Goal: Check status: Verify the current state of an ongoing process or item

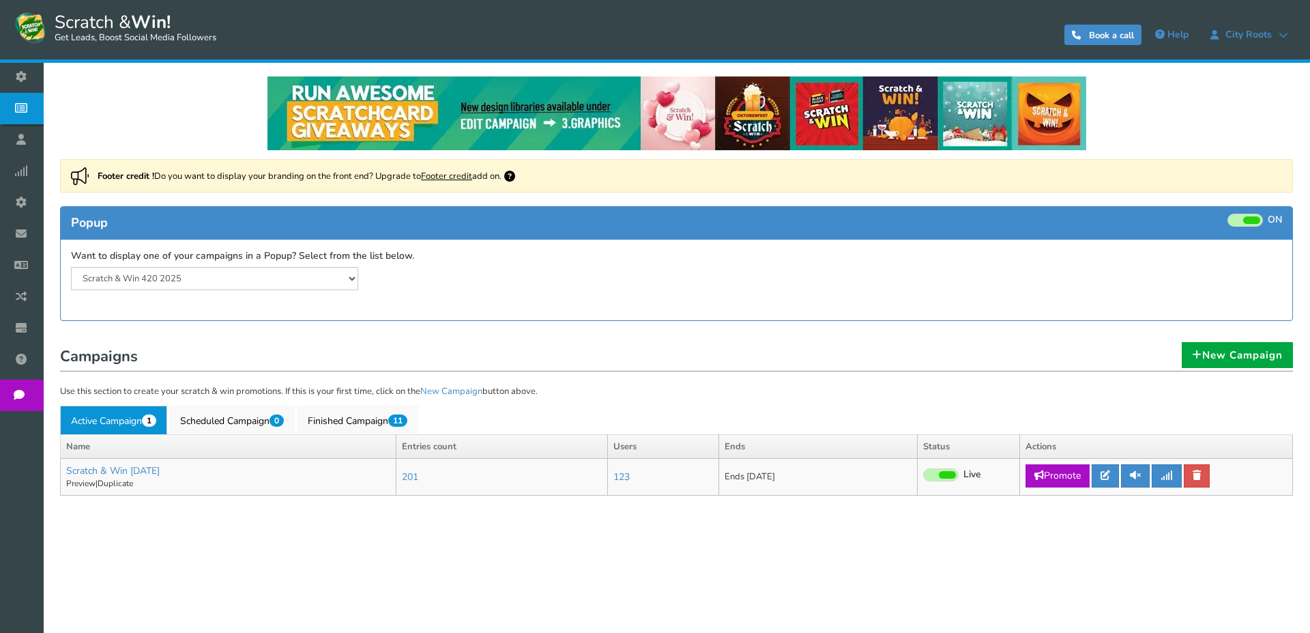
select select "20804"
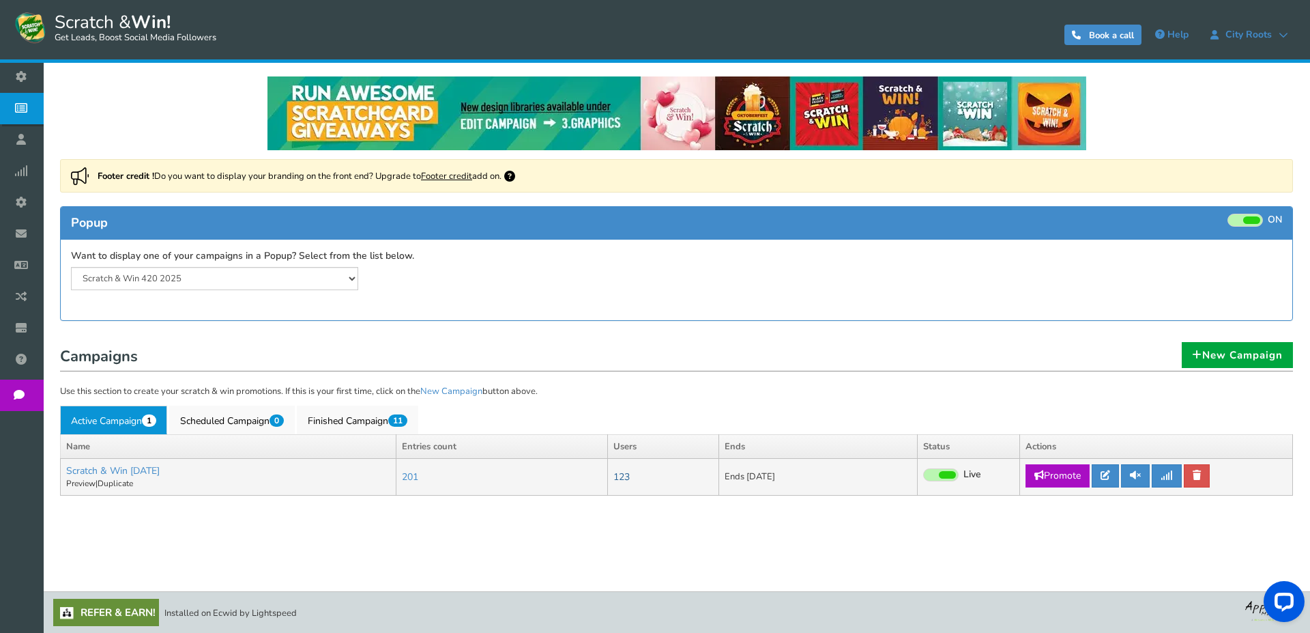
click at [630, 472] on link "123" at bounding box center [622, 476] width 16 height 13
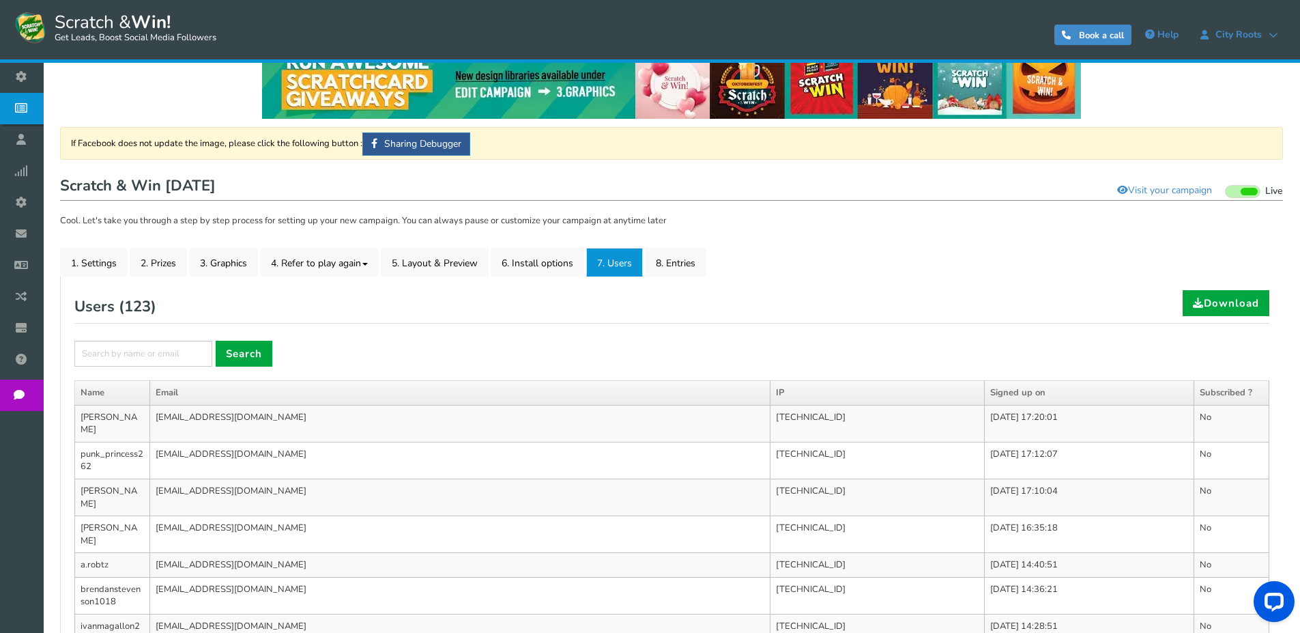
scroll to position [68, 0]
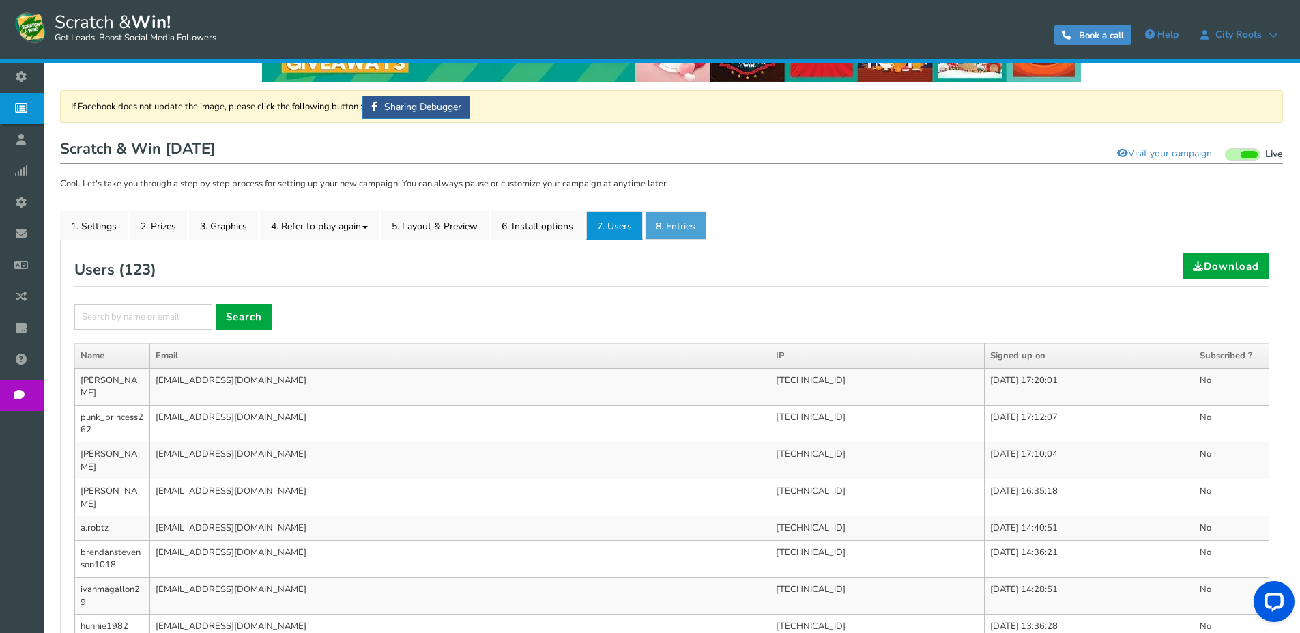
click at [667, 218] on link "8. Entries" at bounding box center [675, 225] width 61 height 29
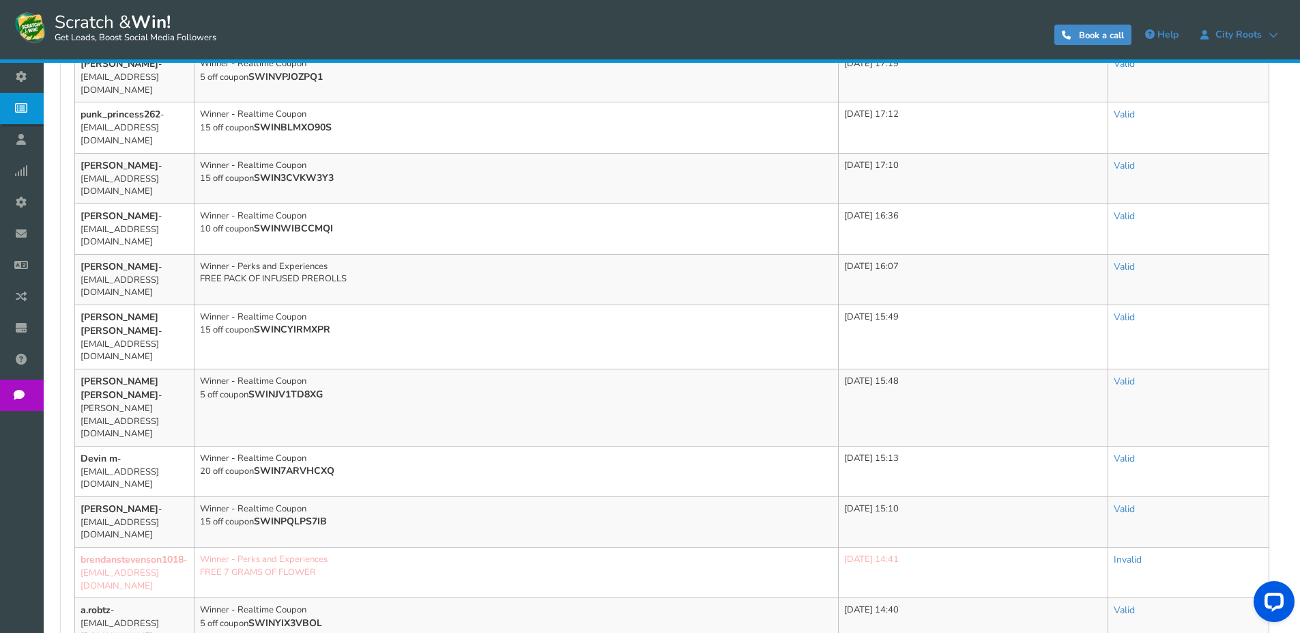
scroll to position [751, 0]
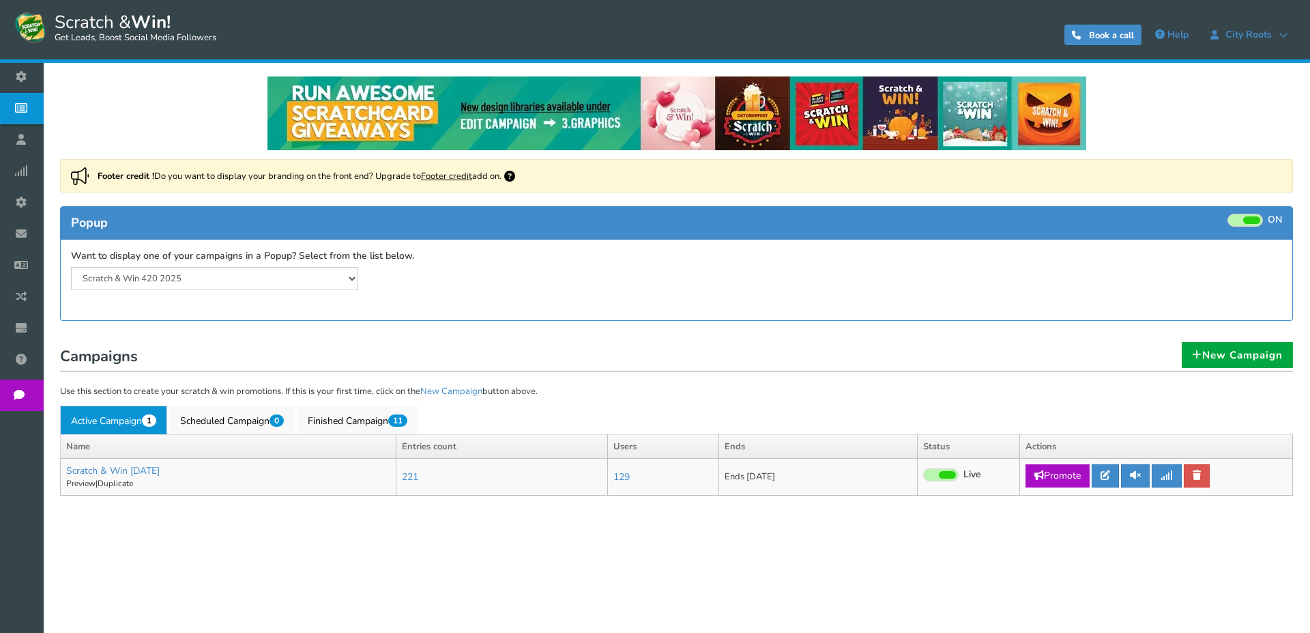
select select "20804"
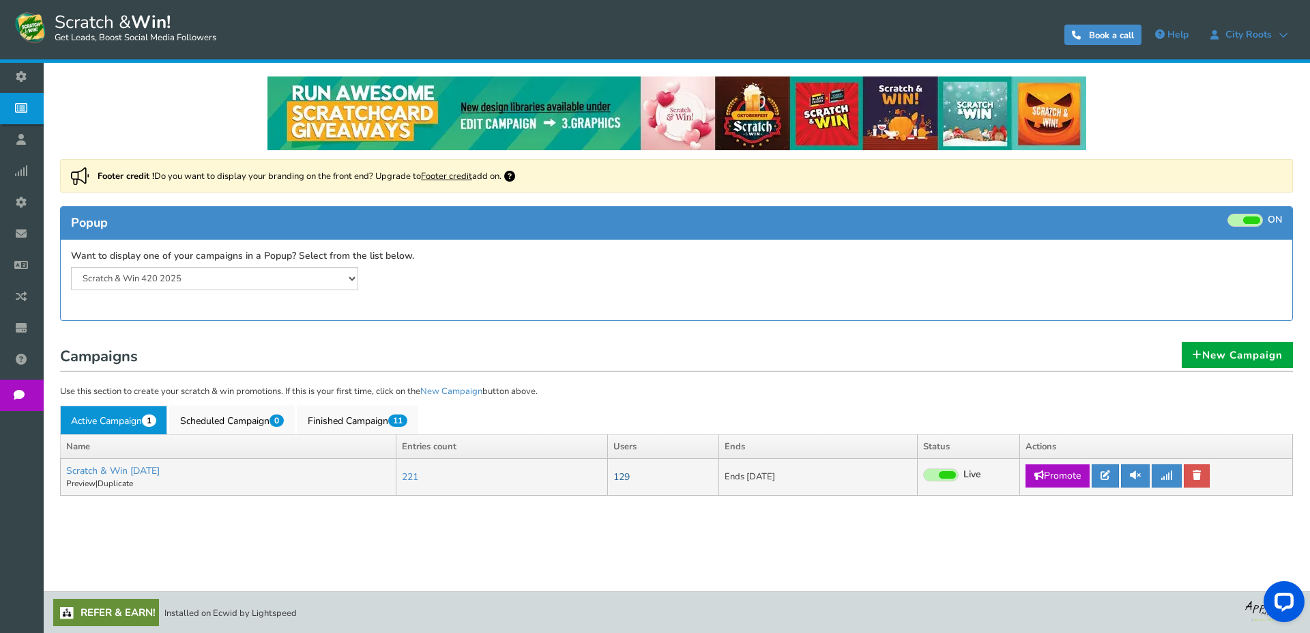
click at [630, 476] on link "129" at bounding box center [622, 476] width 16 height 13
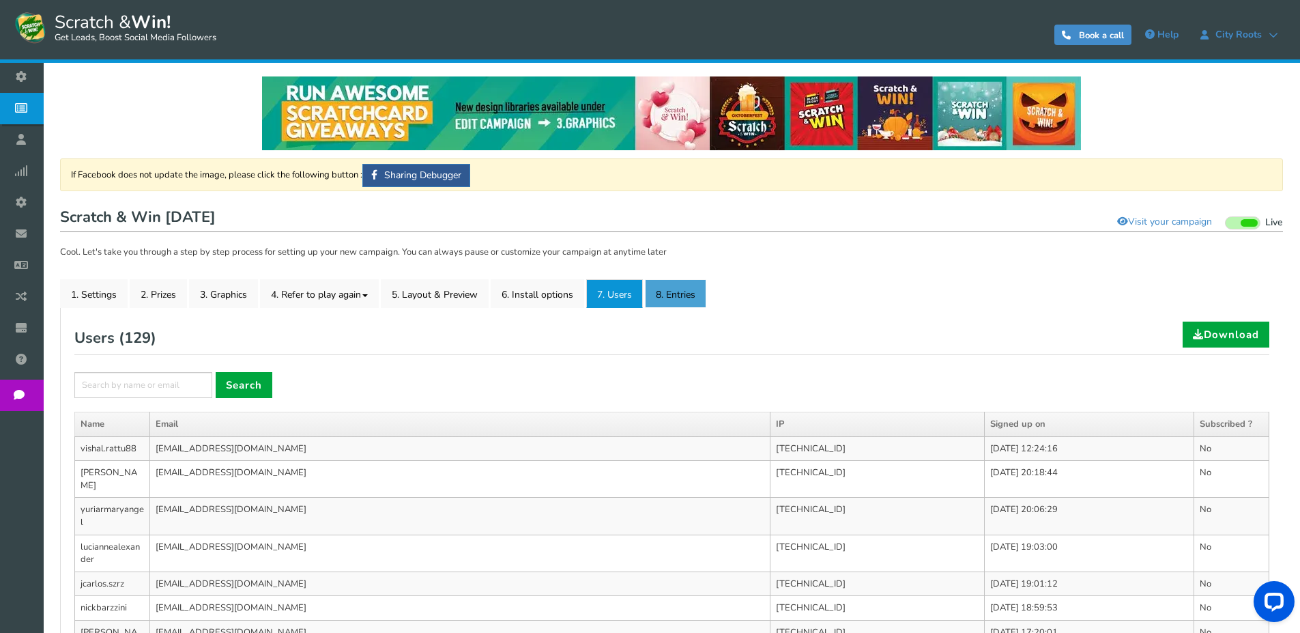
click at [660, 296] on link "8. Entries" at bounding box center [675, 293] width 61 height 29
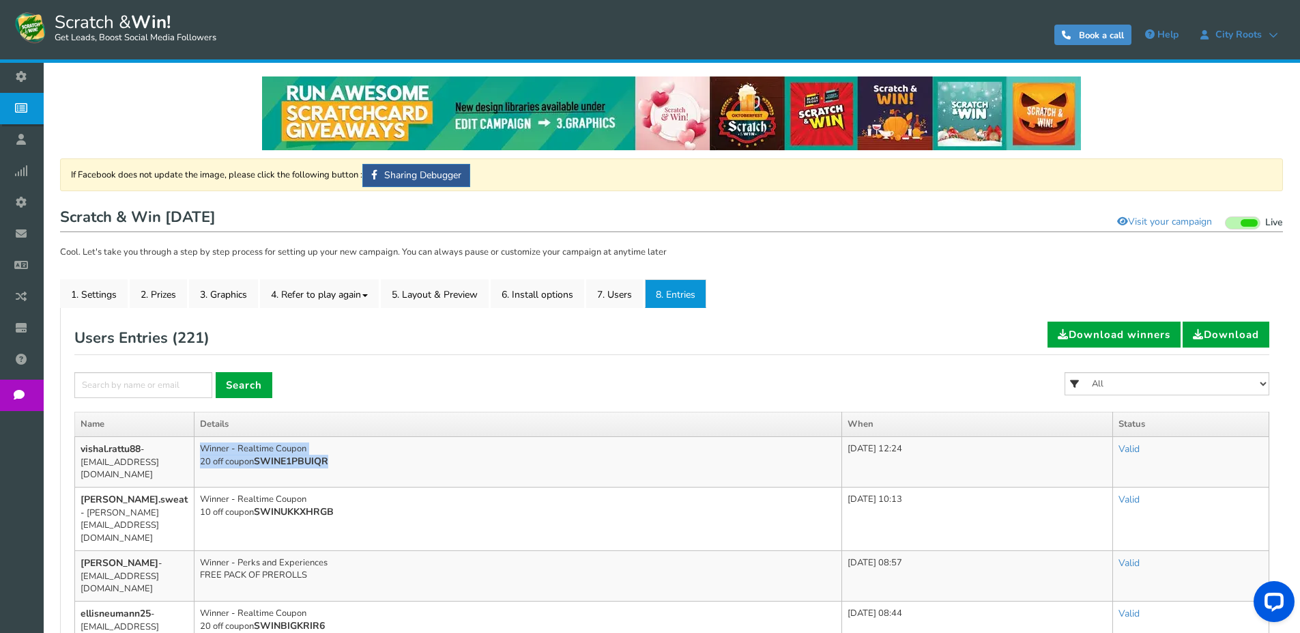
drag, startPoint x: 422, startPoint y: 459, endPoint x: 427, endPoint y: 454, distance: 7.7
click at [427, 454] on td "Winner - Realtime Coupon 20 off coupon SWINE1PBUIQR" at bounding box center [519, 461] width 648 height 51
click at [623, 298] on link "7. Users" at bounding box center [614, 293] width 57 height 29
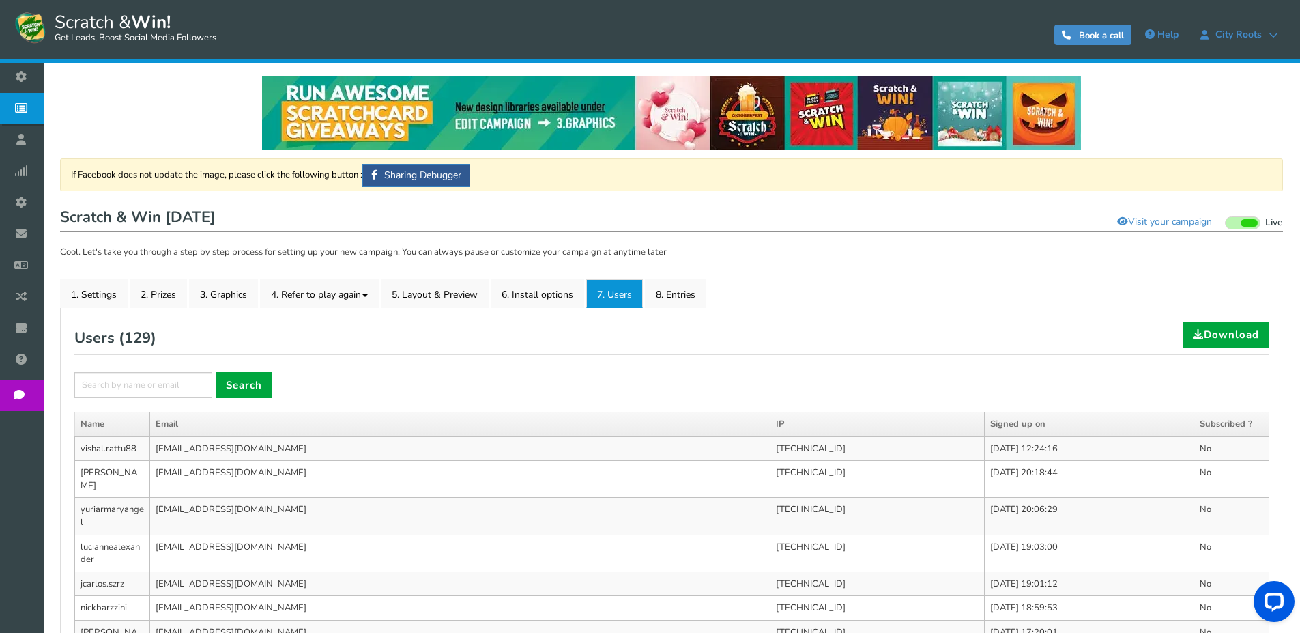
drag, startPoint x: 456, startPoint y: 469, endPoint x: 476, endPoint y: 474, distance: 20.5
click at [476, 474] on td "[EMAIL_ADDRESS][DOMAIN_NAME]" at bounding box center [460, 479] width 620 height 37
click at [706, 301] on link "8. Entries" at bounding box center [675, 293] width 61 height 29
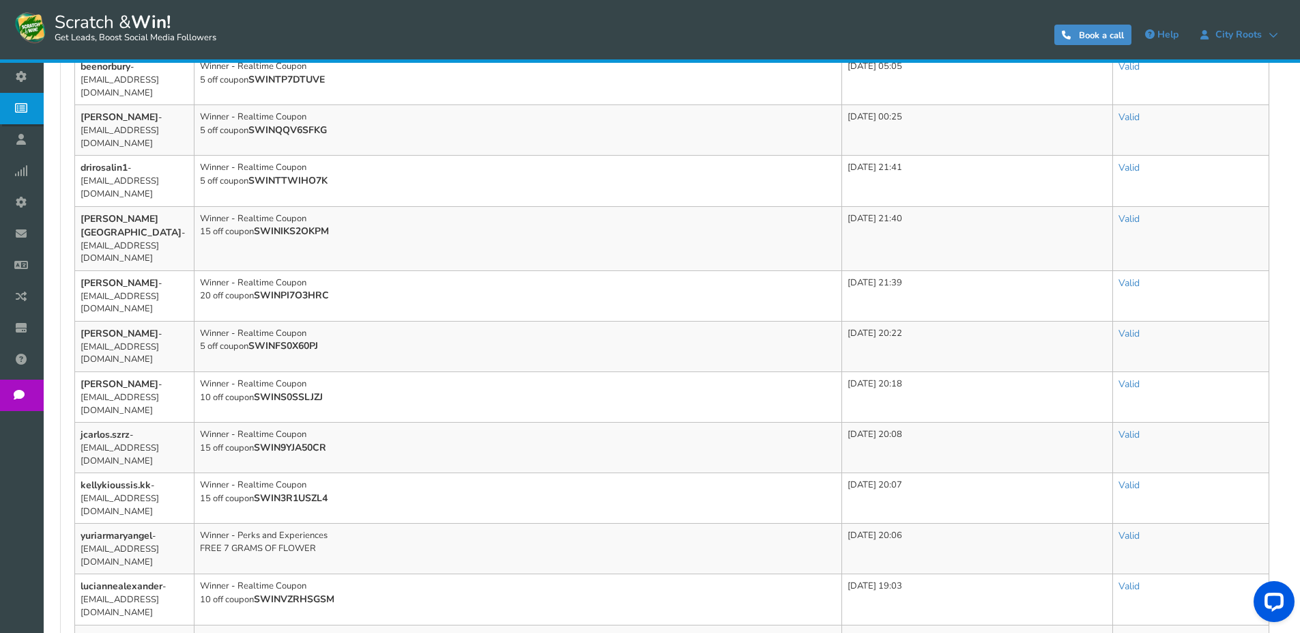
scroll to position [751, 0]
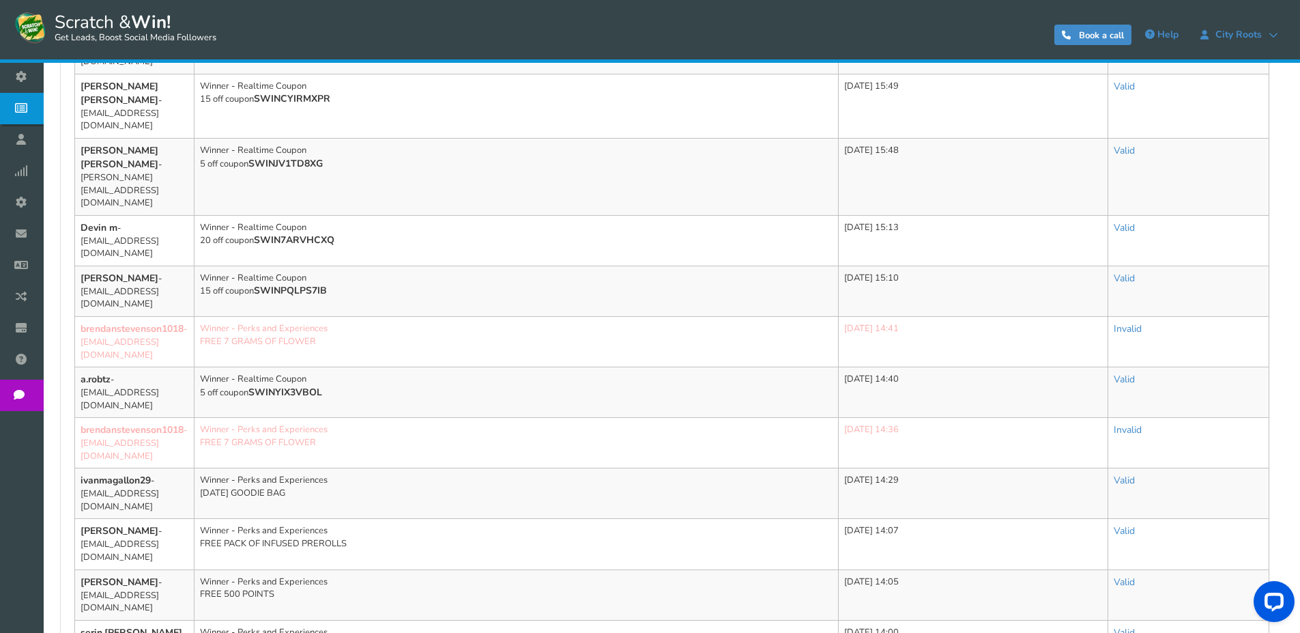
scroll to position [833, 0]
click at [1128, 573] on link "Valid" at bounding box center [1124, 579] width 21 height 13
click at [1134, 573] on link "Valid" at bounding box center [1124, 579] width 21 height 13
click at [1085, 627] on link "Invalid" at bounding box center [1070, 640] width 148 height 27
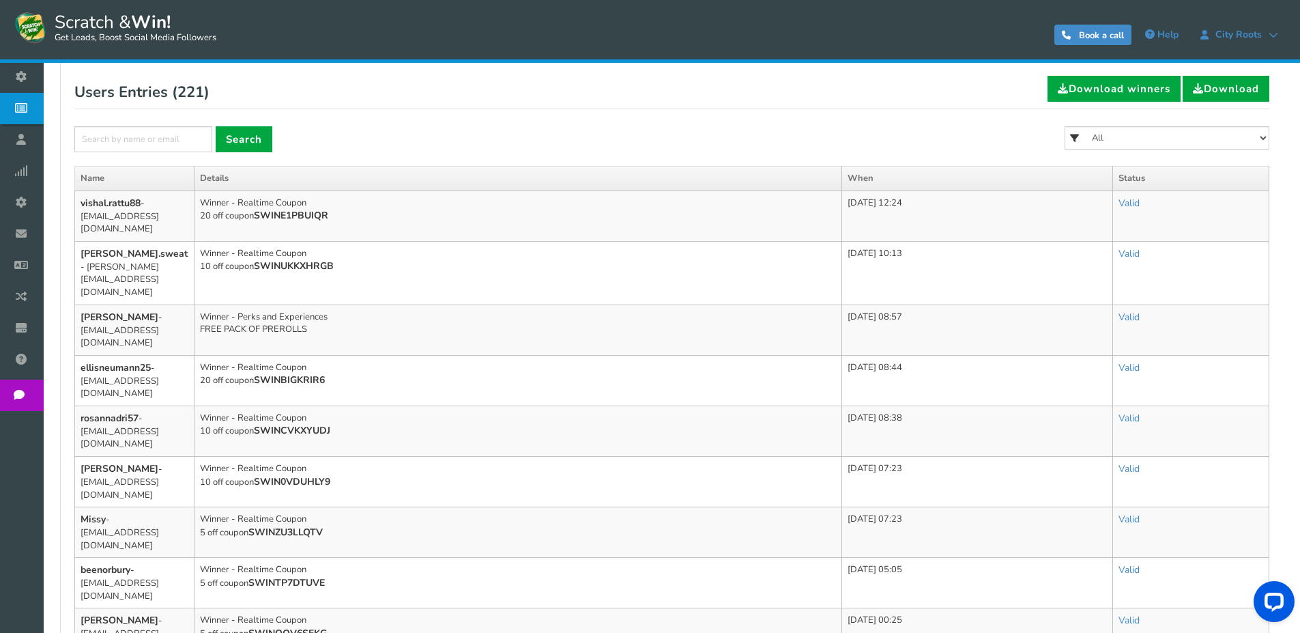
scroll to position [0, 0]
